Goal: Task Accomplishment & Management: Complete application form

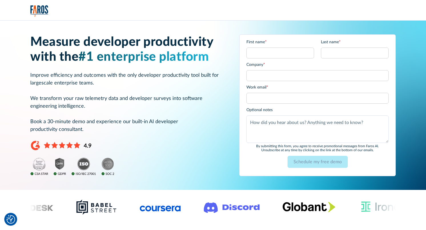
type input "[PERSON_NAME]"
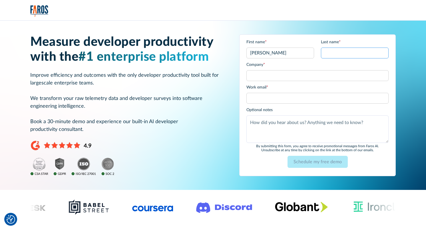
click at [338, 55] on input "Last name *" at bounding box center [355, 52] width 68 height 11
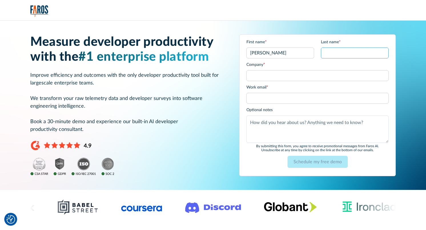
type input "de [DEMOGRAPHIC_DATA]"
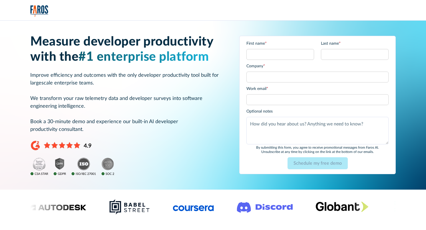
click at [140, 19] on div at bounding box center [213, 10] width 426 height 21
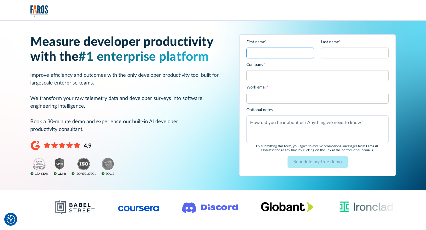
click at [289, 53] on input "First name *" at bounding box center [281, 52] width 68 height 11
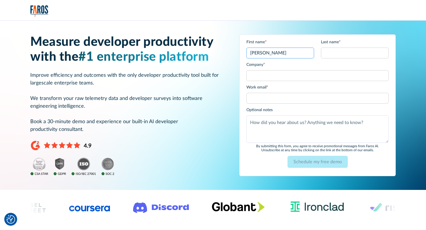
type input "[PERSON_NAME]"
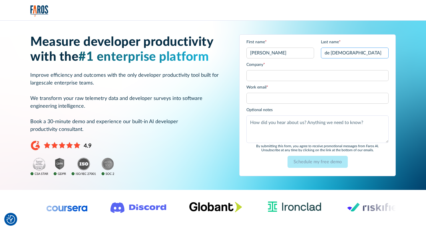
type input "de [DEMOGRAPHIC_DATA]"
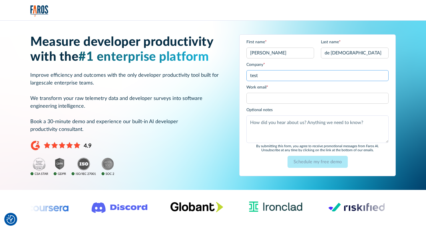
type input "test"
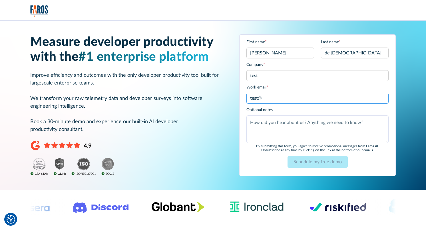
type input "test@test.com"
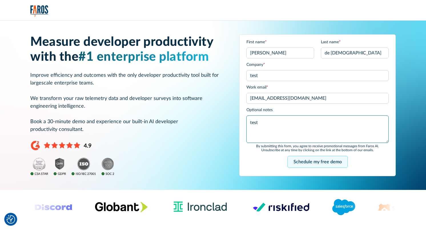
type textarea "test"
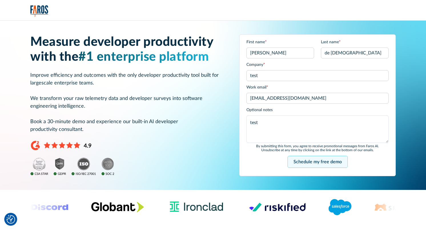
click at [307, 157] on input "Schedule my free demo" at bounding box center [318, 161] width 60 height 12
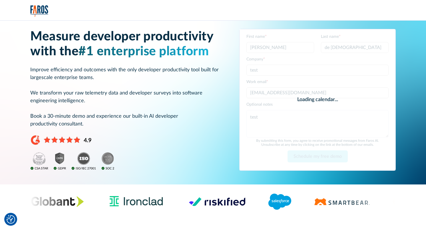
scroll to position [5, 0]
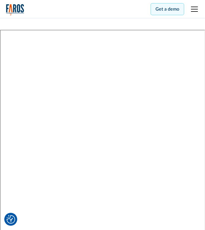
scroll to position [0, 0]
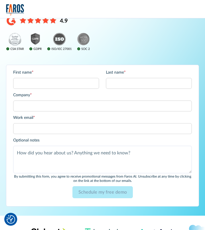
scroll to position [100, 0]
